Goal: Task Accomplishment & Management: Manage account settings

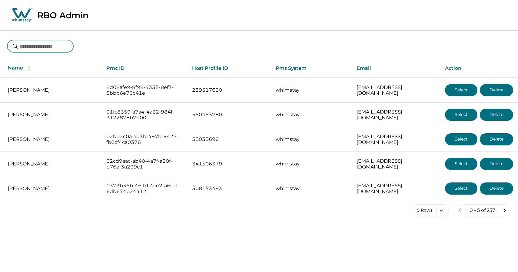
click at [47, 48] on input at bounding box center [40, 46] width 66 height 12
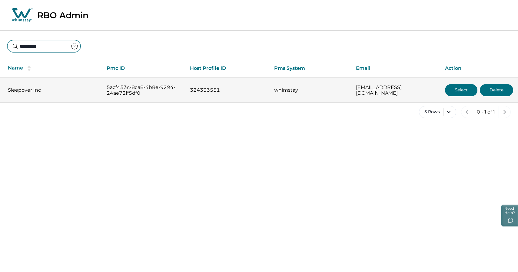
type input "*********"
click at [455, 90] on button "Select" at bounding box center [461, 90] width 32 height 12
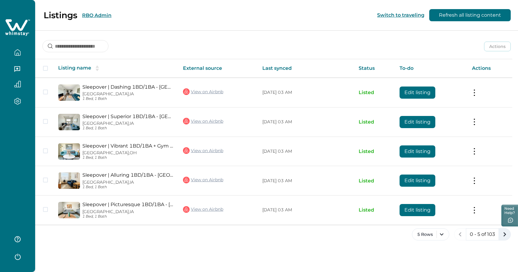
click at [506, 232] on icon "next page" at bounding box center [505, 234] width 8 height 8
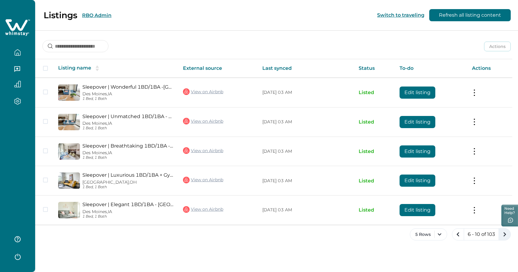
click at [504, 234] on icon "next page" at bounding box center [505, 234] width 8 height 8
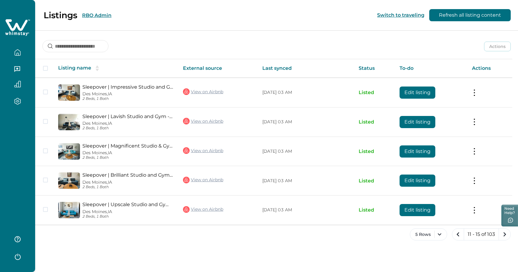
click at [504, 234] on icon "next page" at bounding box center [505, 234] width 8 height 8
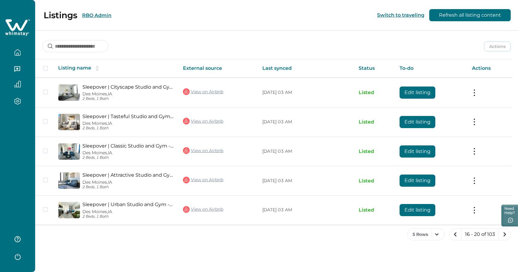
click at [504, 234] on icon "next page" at bounding box center [505, 234] width 8 height 8
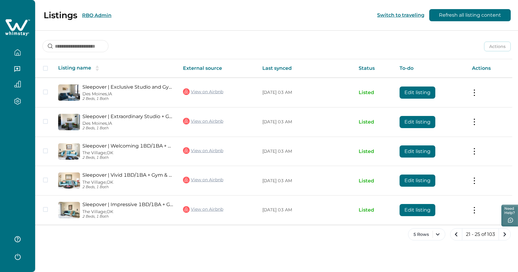
click at [504, 234] on icon "next page" at bounding box center [505, 234] width 8 height 8
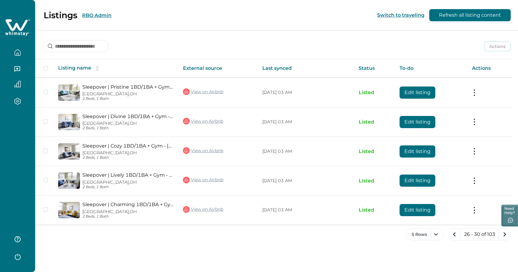
click at [504, 234] on icon "next page" at bounding box center [505, 234] width 8 height 8
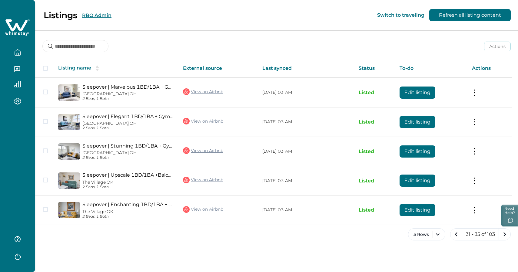
click at [504, 234] on icon "next page" at bounding box center [505, 234] width 8 height 8
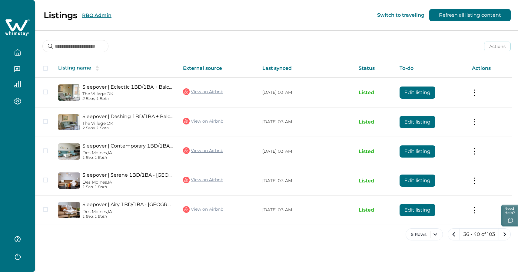
click at [504, 234] on icon "next page" at bounding box center [505, 234] width 8 height 8
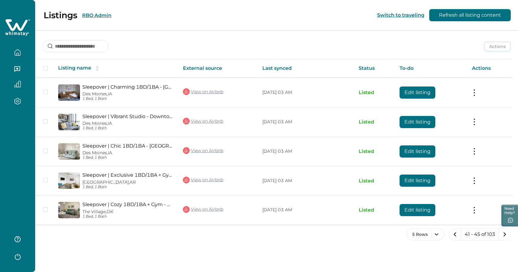
click at [504, 234] on icon "next page" at bounding box center [505, 234] width 8 height 8
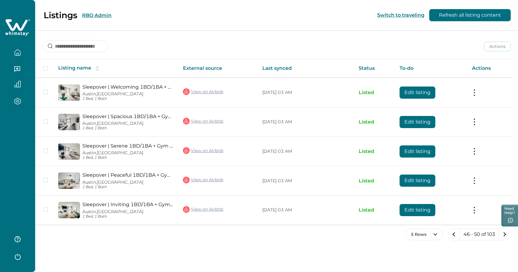
click at [504, 234] on icon "next page" at bounding box center [505, 234] width 8 height 8
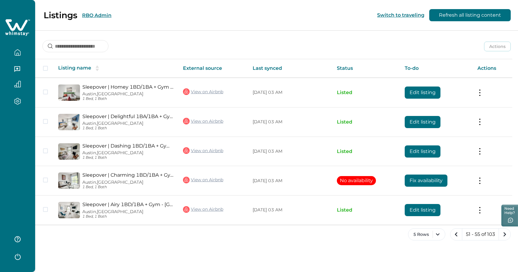
click at [504, 234] on icon "next page" at bounding box center [505, 234] width 8 height 8
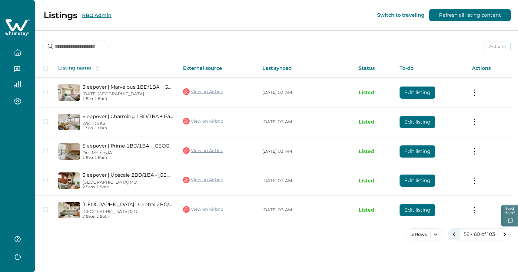
click at [454, 232] on icon "previous page" at bounding box center [454, 234] width 8 height 8
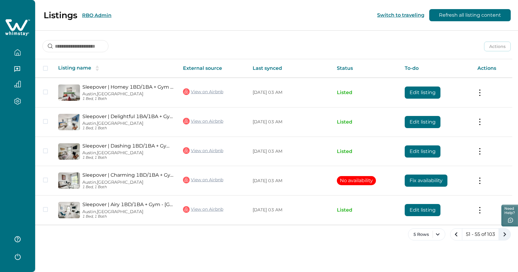
click at [504, 233] on icon "next page" at bounding box center [505, 234] width 8 height 8
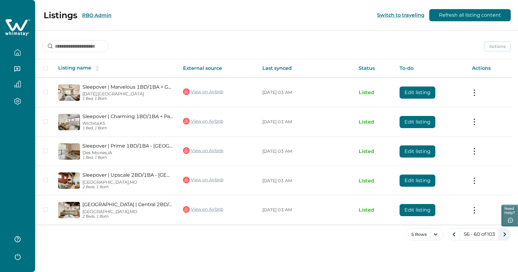
click at [504, 233] on icon "next page" at bounding box center [505, 234] width 8 height 8
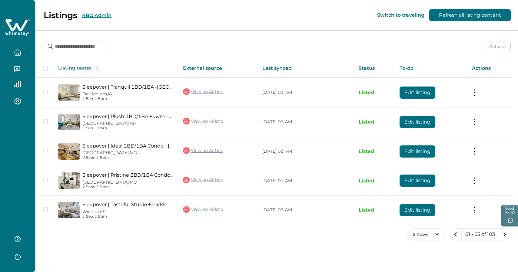
click at [504, 233] on icon "next page" at bounding box center [505, 234] width 8 height 8
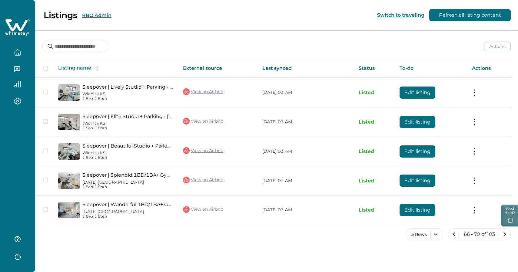
click at [504, 233] on icon "next page" at bounding box center [505, 234] width 8 height 8
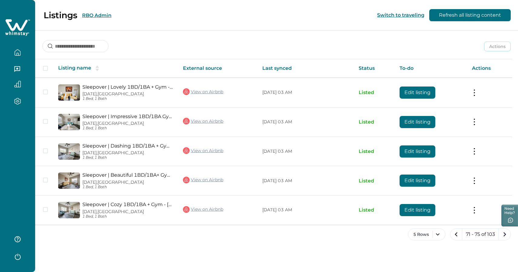
click at [504, 233] on icon "next page" at bounding box center [505, 234] width 8 height 8
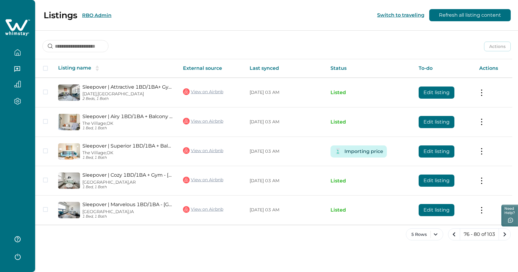
click at [504, 233] on icon "next page" at bounding box center [505, 234] width 8 height 8
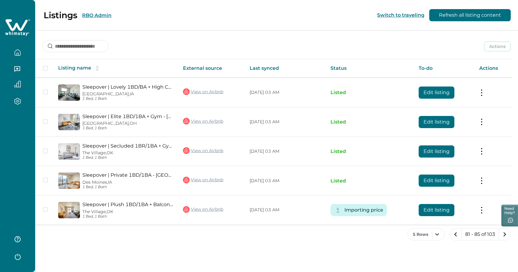
click at [504, 233] on icon "next page" at bounding box center [505, 234] width 8 height 8
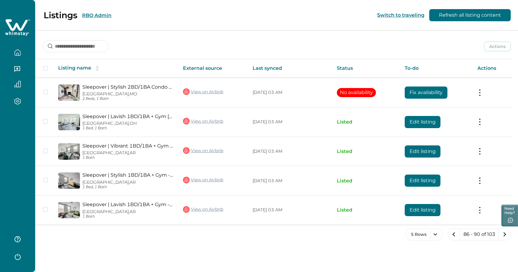
click at [504, 233] on icon "next page" at bounding box center [505, 234] width 8 height 8
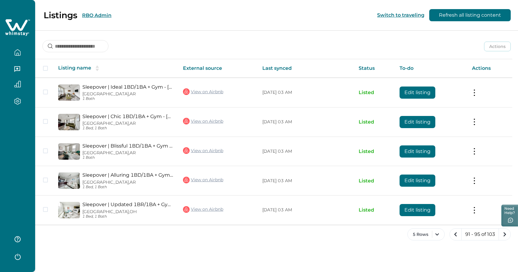
click at [504, 233] on icon "next page" at bounding box center [505, 234] width 8 height 8
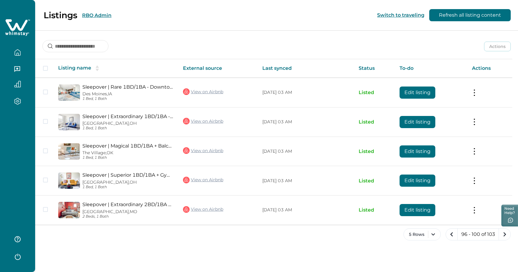
click at [504, 233] on icon "next page" at bounding box center [505, 234] width 8 height 8
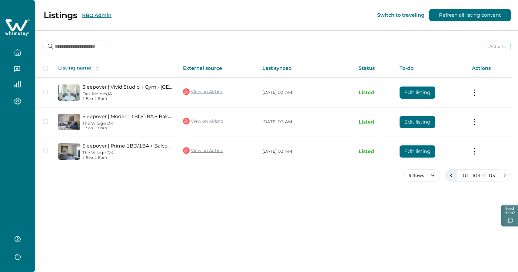
click at [451, 179] on icon "previous page" at bounding box center [451, 175] width 8 height 8
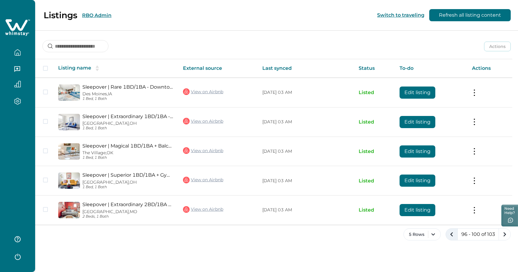
click at [451, 179] on td "Edit listing" at bounding box center [431, 180] width 72 height 29
click at [449, 233] on icon "previous page" at bounding box center [452, 234] width 8 height 8
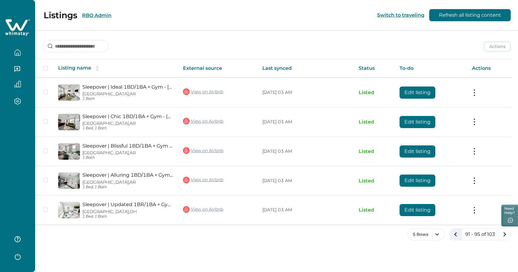
click at [454, 233] on icon "previous page" at bounding box center [456, 234] width 8 height 8
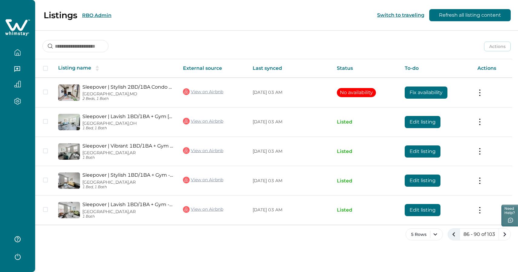
click at [454, 233] on icon "previous page" at bounding box center [454, 234] width 3 height 4
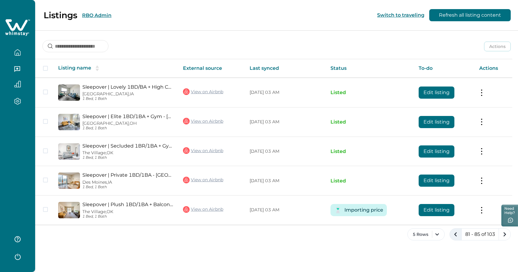
click at [454, 233] on icon "previous page" at bounding box center [456, 234] width 8 height 8
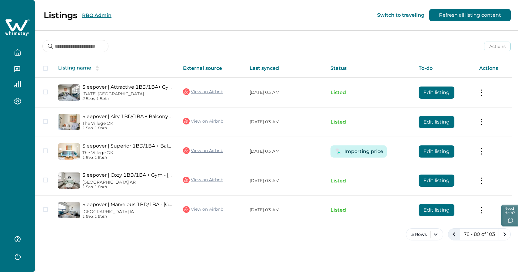
click at [454, 233] on icon "previous page" at bounding box center [454, 234] width 3 height 4
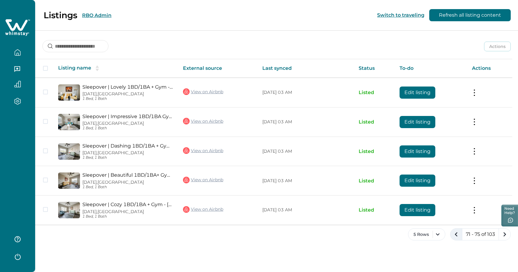
click at [454, 233] on icon "previous page" at bounding box center [456, 234] width 8 height 8
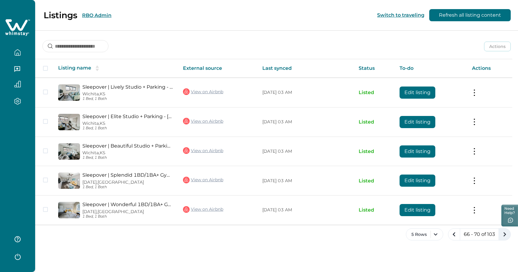
click at [501, 234] on icon "next page" at bounding box center [505, 234] width 8 height 8
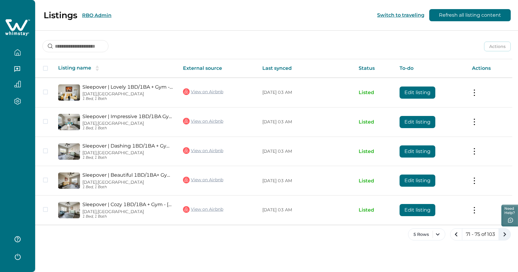
click at [501, 234] on icon "next page" at bounding box center [505, 234] width 8 height 8
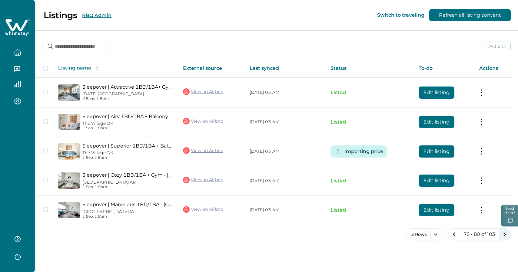
click at [501, 234] on icon "next page" at bounding box center [505, 234] width 8 height 8
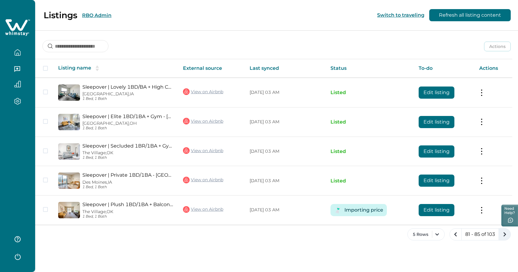
click at [504, 234] on icon "next page" at bounding box center [505, 234] width 8 height 8
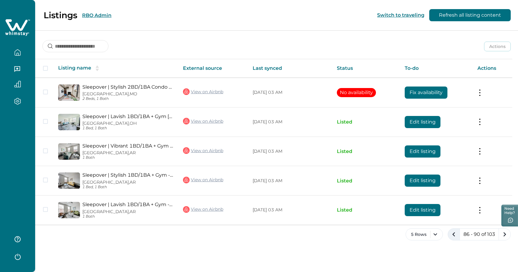
click at [454, 232] on icon "previous page" at bounding box center [454, 234] width 3 height 4
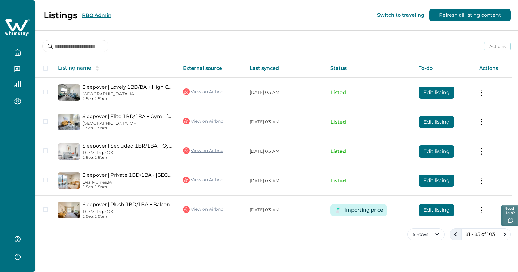
click at [454, 232] on icon "previous page" at bounding box center [456, 234] width 8 height 8
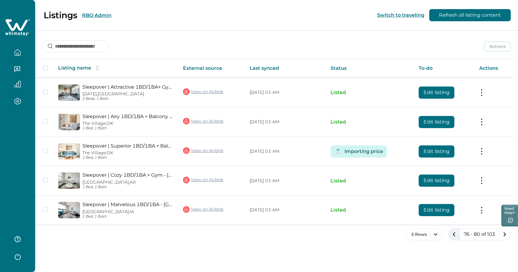
click at [454, 232] on icon "previous page" at bounding box center [454, 234] width 3 height 4
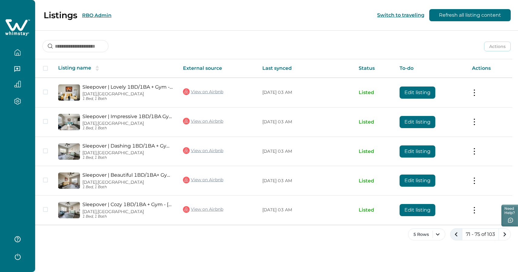
click at [454, 232] on icon "previous page" at bounding box center [456, 234] width 8 height 8
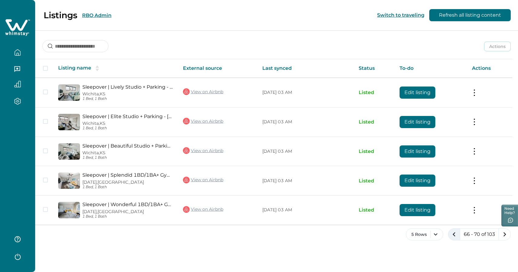
click at [454, 232] on icon "previous page" at bounding box center [454, 234] width 3 height 4
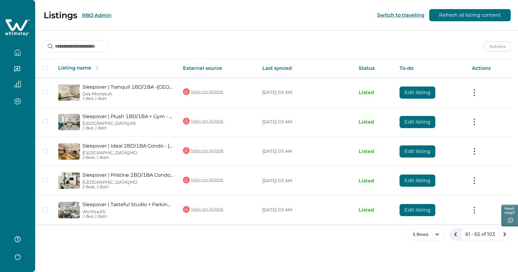
click at [454, 232] on icon "previous page" at bounding box center [456, 234] width 8 height 8
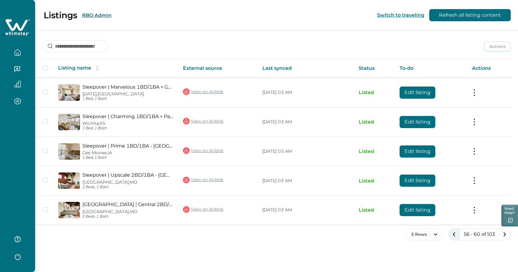
click at [454, 232] on icon "previous page" at bounding box center [454, 234] width 3 height 4
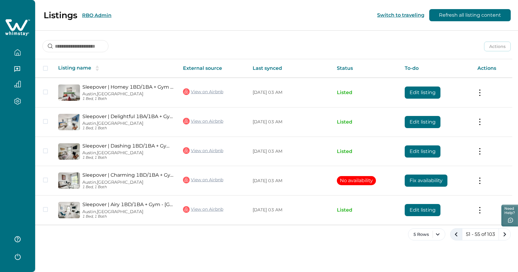
click at [454, 232] on icon "previous page" at bounding box center [456, 234] width 8 height 8
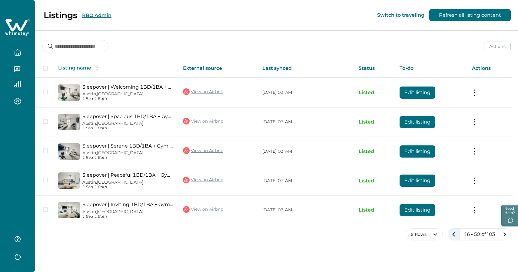
click at [454, 232] on icon "previous page" at bounding box center [454, 234] width 3 height 4
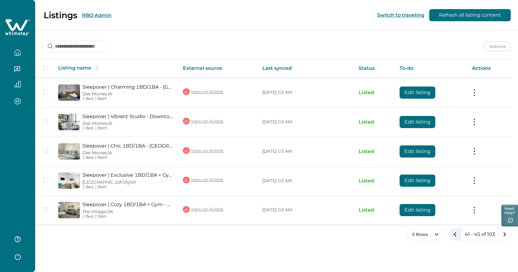
click at [454, 232] on icon "previous page" at bounding box center [455, 234] width 8 height 8
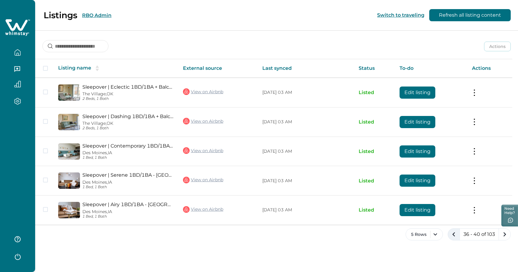
click at [454, 232] on icon "previous page" at bounding box center [454, 234] width 3 height 4
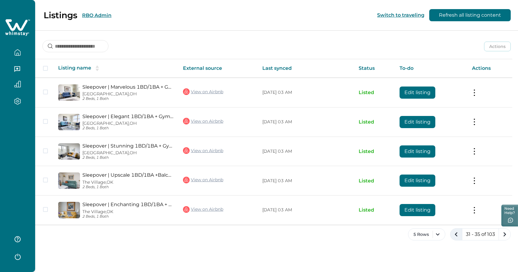
click at [454, 232] on icon "previous page" at bounding box center [456, 234] width 8 height 8
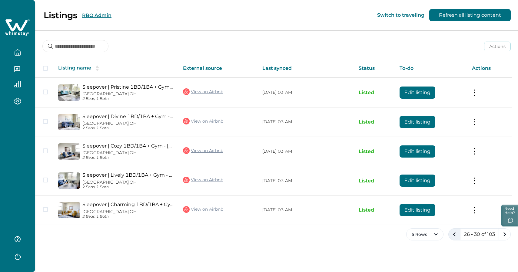
click at [454, 232] on icon "previous page" at bounding box center [455, 234] width 8 height 8
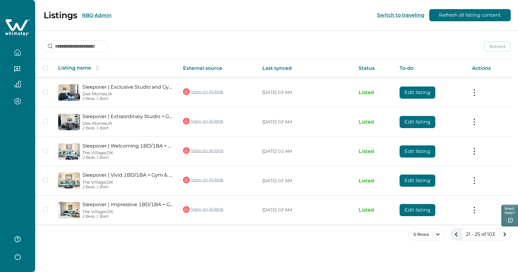
click at [454, 232] on icon "previous page" at bounding box center [456, 234] width 8 height 8
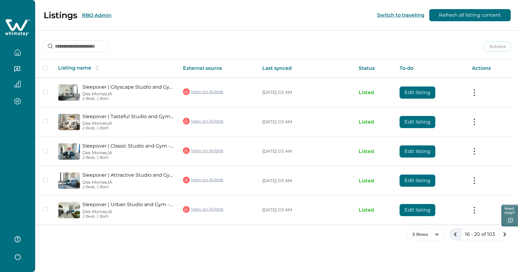
click at [454, 232] on icon "previous page" at bounding box center [455, 234] width 8 height 8
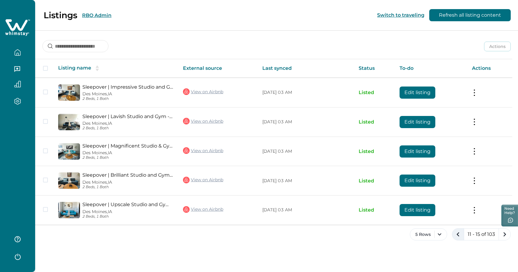
click at [454, 232] on icon "previous page" at bounding box center [458, 234] width 8 height 8
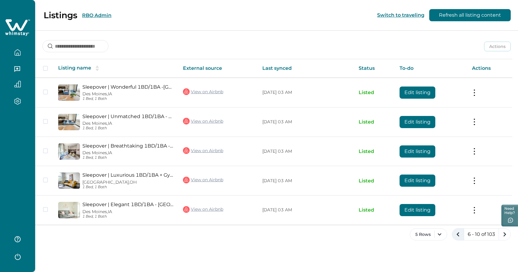
click at [454, 232] on icon "previous page" at bounding box center [458, 234] width 8 height 8
